Goal: Transaction & Acquisition: Book appointment/travel/reservation

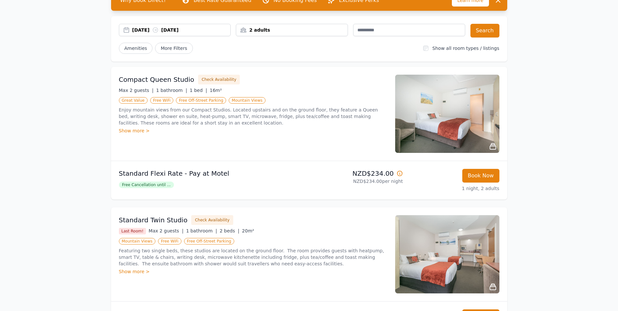
scroll to position [33, 0]
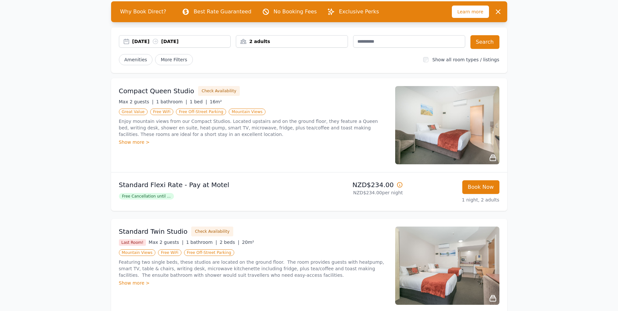
click at [159, 196] on span "Free Cancellation until ..." at bounding box center [146, 196] width 55 height 7
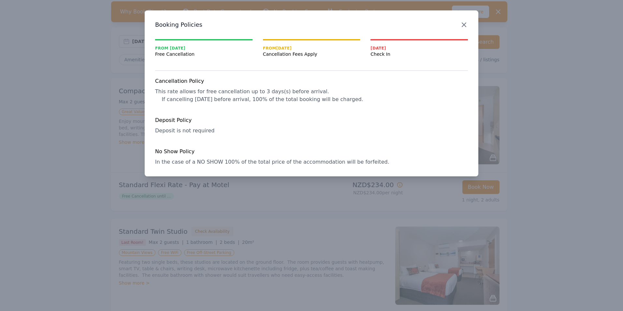
click at [465, 23] on icon "button" at bounding box center [464, 25] width 8 height 8
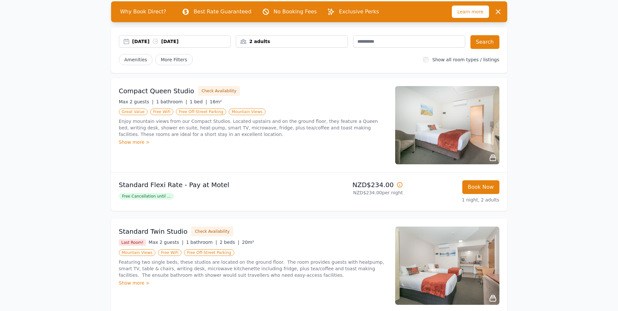
click at [156, 42] on div "[DATE] [DATE]" at bounding box center [181, 41] width 98 height 7
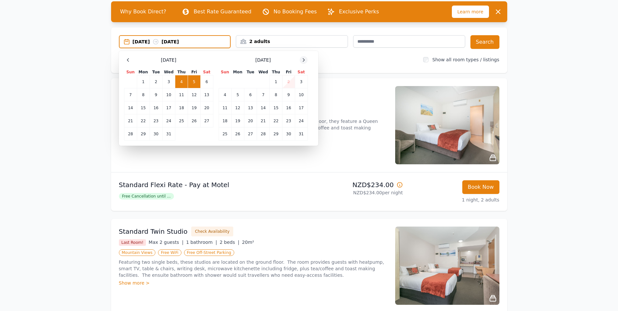
click at [302, 58] on icon at bounding box center [303, 59] width 5 height 5
click at [286, 121] on td "27" at bounding box center [289, 120] width 12 height 13
click at [300, 121] on td "28" at bounding box center [301, 120] width 13 height 13
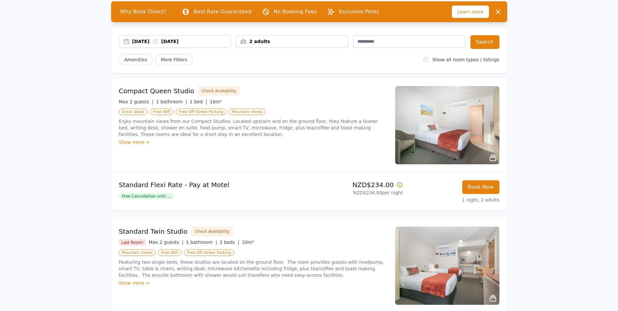
click at [286, 43] on div "2 adults" at bounding box center [291, 41] width 111 height 7
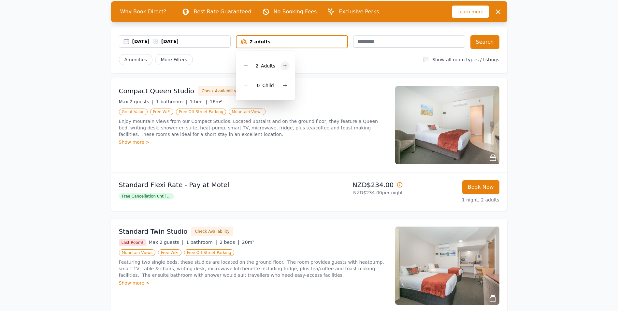
click at [284, 66] on icon at bounding box center [286, 66] width 4 height 4
click at [479, 45] on button "Search" at bounding box center [485, 42] width 29 height 14
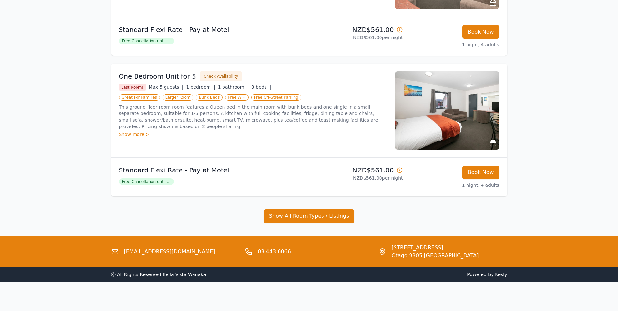
scroll to position [190, 0]
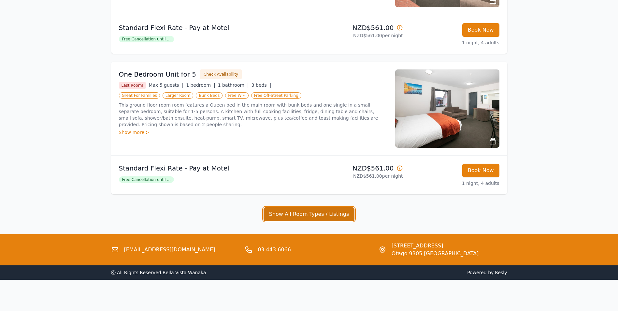
click at [299, 218] on button "Show All Room Types / Listings" at bounding box center [309, 214] width 91 height 14
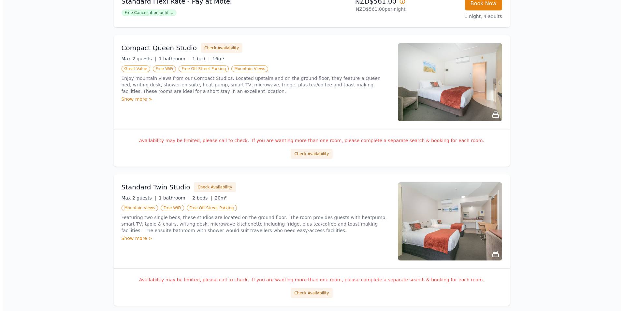
scroll to position [353, 0]
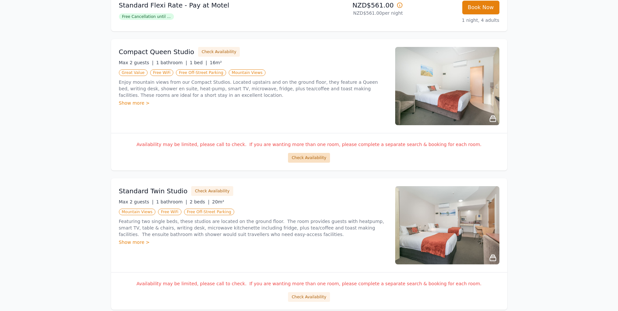
click at [312, 157] on button "Check Availability" at bounding box center [309, 158] width 42 height 10
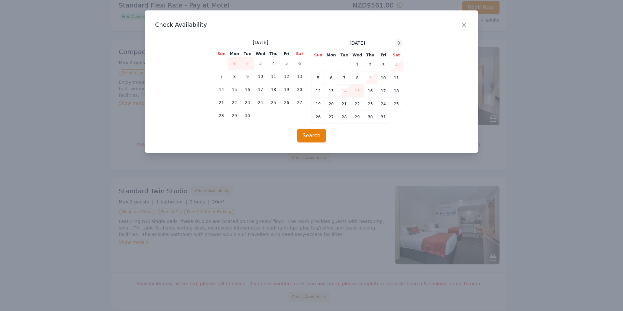
click at [400, 41] on icon at bounding box center [398, 42] width 5 height 5
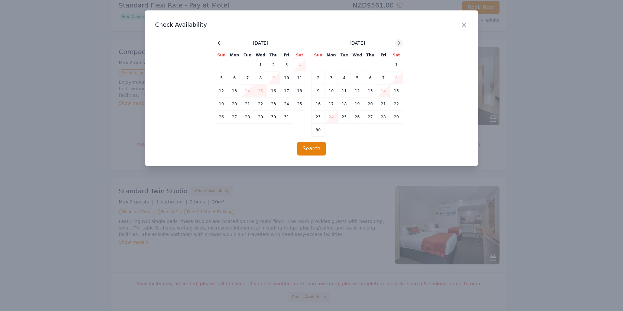
click at [400, 41] on icon at bounding box center [398, 42] width 5 height 5
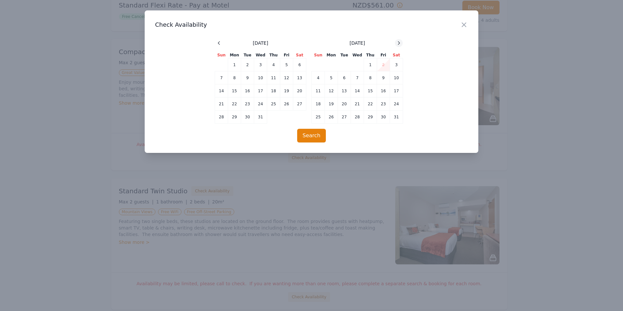
click at [400, 41] on icon at bounding box center [398, 42] width 5 height 5
click at [379, 104] on td "27" at bounding box center [383, 103] width 13 height 13
click at [394, 105] on td "28" at bounding box center [396, 103] width 13 height 13
click at [313, 134] on button "Search" at bounding box center [311, 136] width 29 height 14
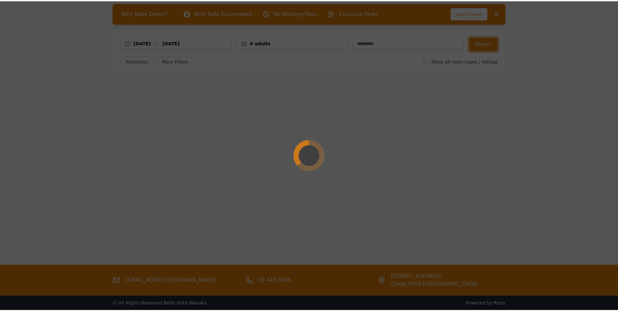
scroll to position [0, 0]
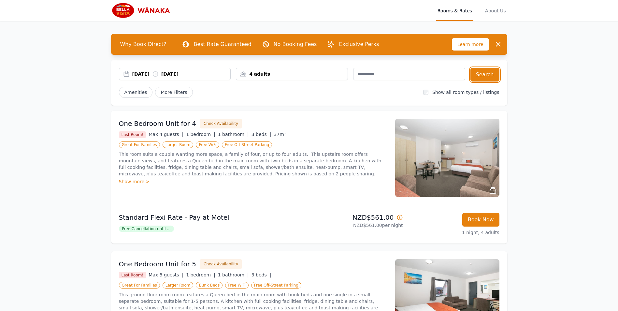
click at [325, 75] on div "4 adults" at bounding box center [291, 74] width 111 height 7
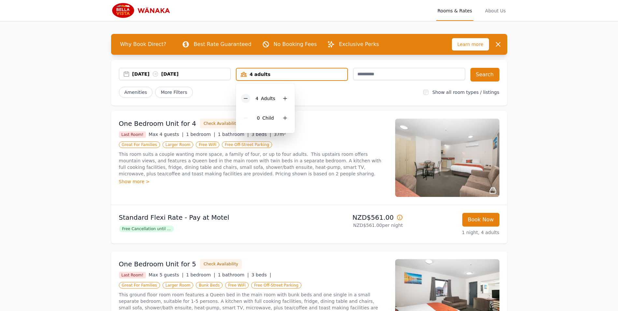
click at [248, 98] on icon at bounding box center [245, 98] width 5 height 5
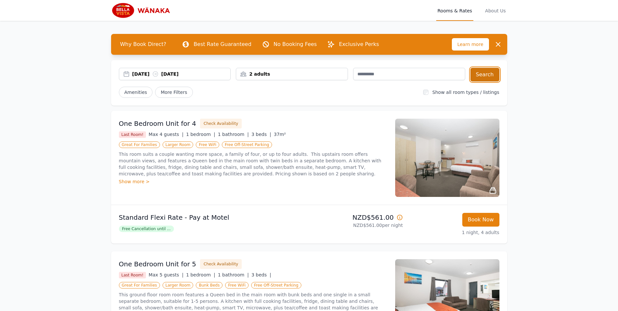
click at [479, 73] on button "Search" at bounding box center [485, 75] width 29 height 14
